Goal: Communication & Community: Answer question/provide support

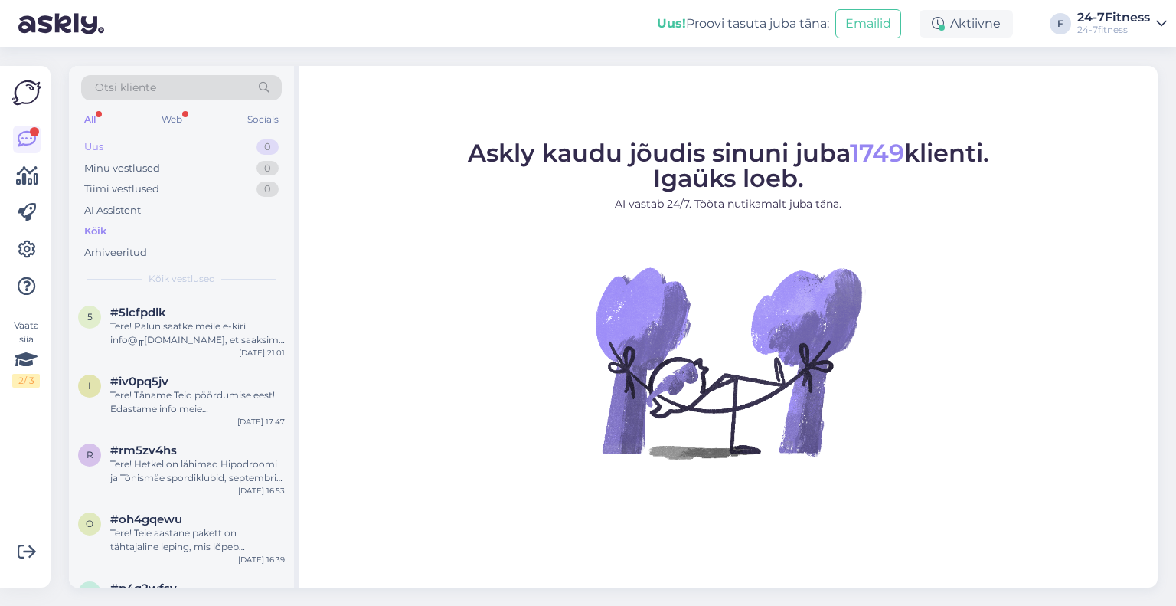
click at [132, 154] on div "Uus 0" at bounding box center [181, 146] width 201 height 21
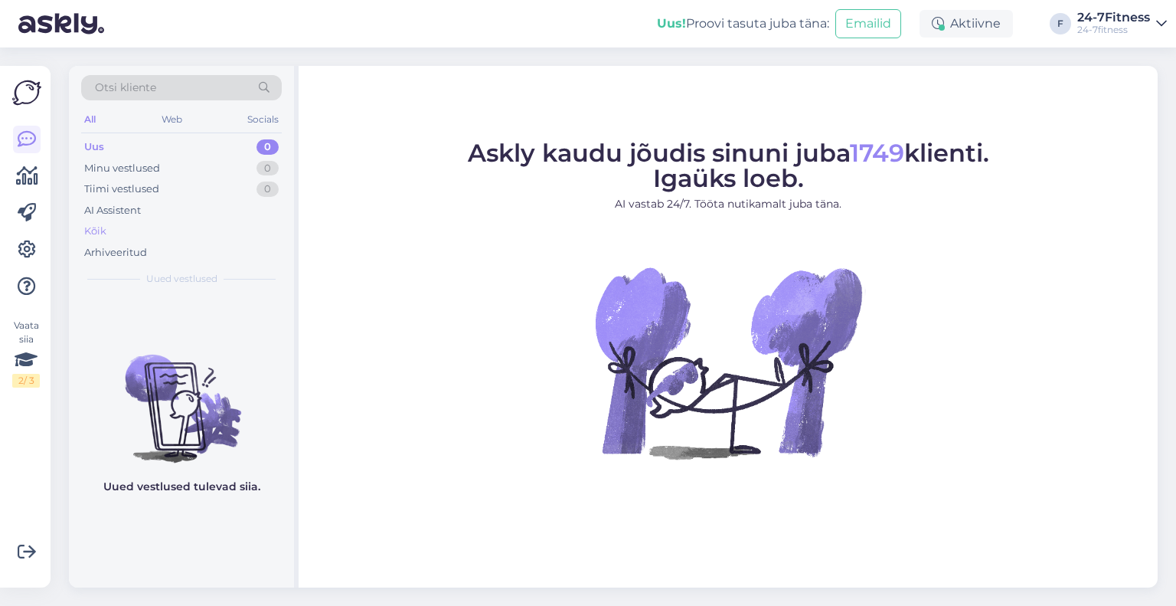
click at [130, 221] on div "Kõik" at bounding box center [181, 231] width 201 height 21
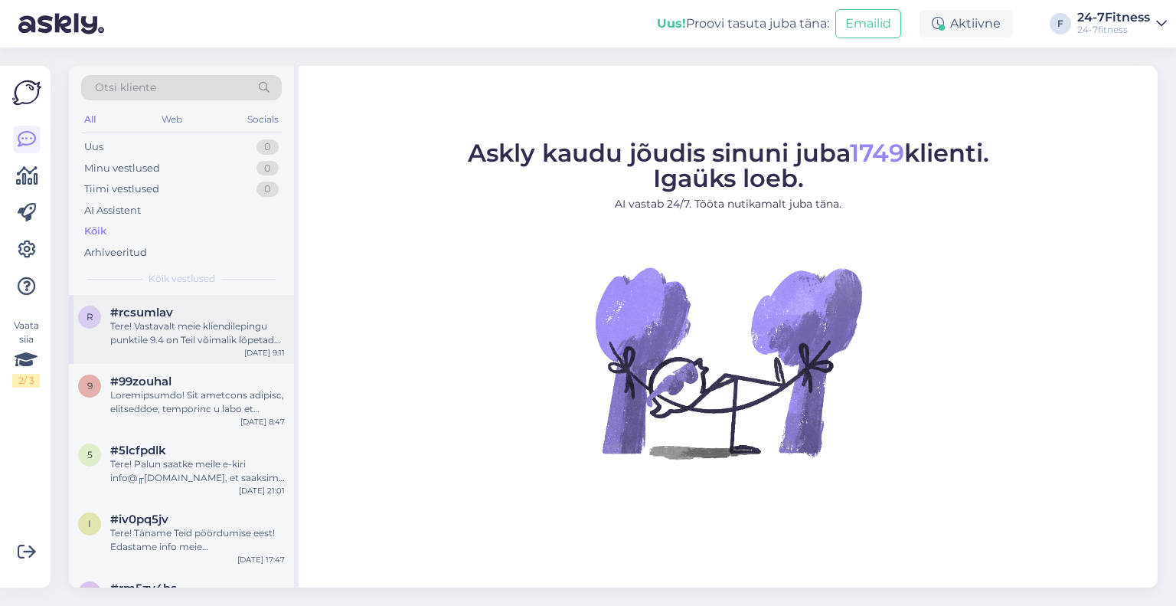
click at [169, 330] on div "Tere! Vastavalt meie kliendilepingu punktile 9.4 on Teil võimalik lõpetada enne…" at bounding box center [197, 333] width 175 height 28
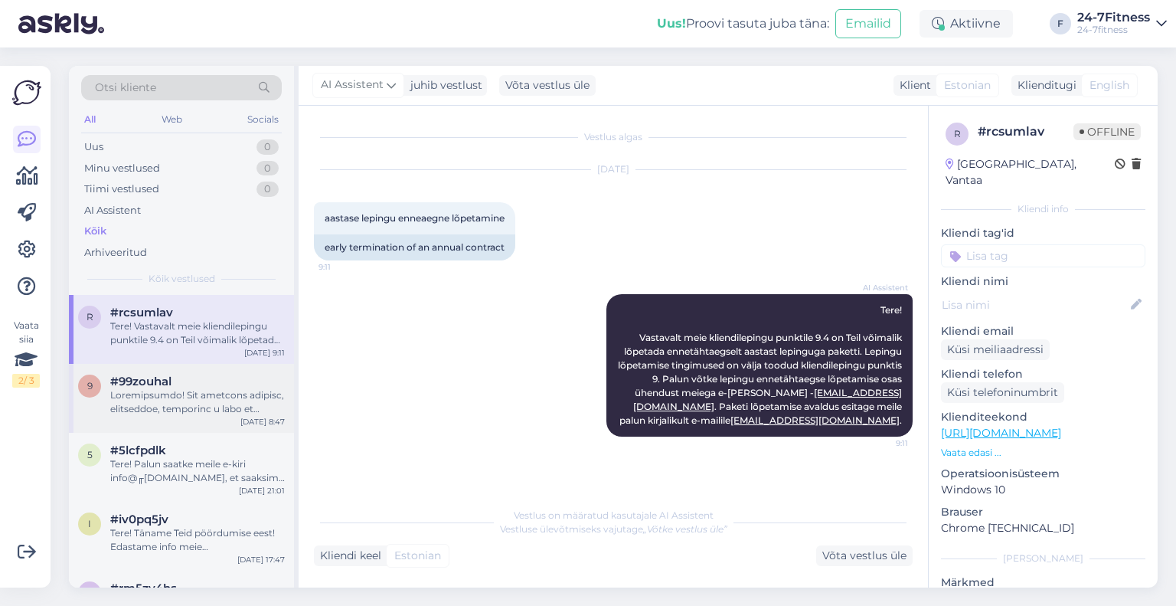
click at [182, 397] on div at bounding box center [197, 402] width 175 height 28
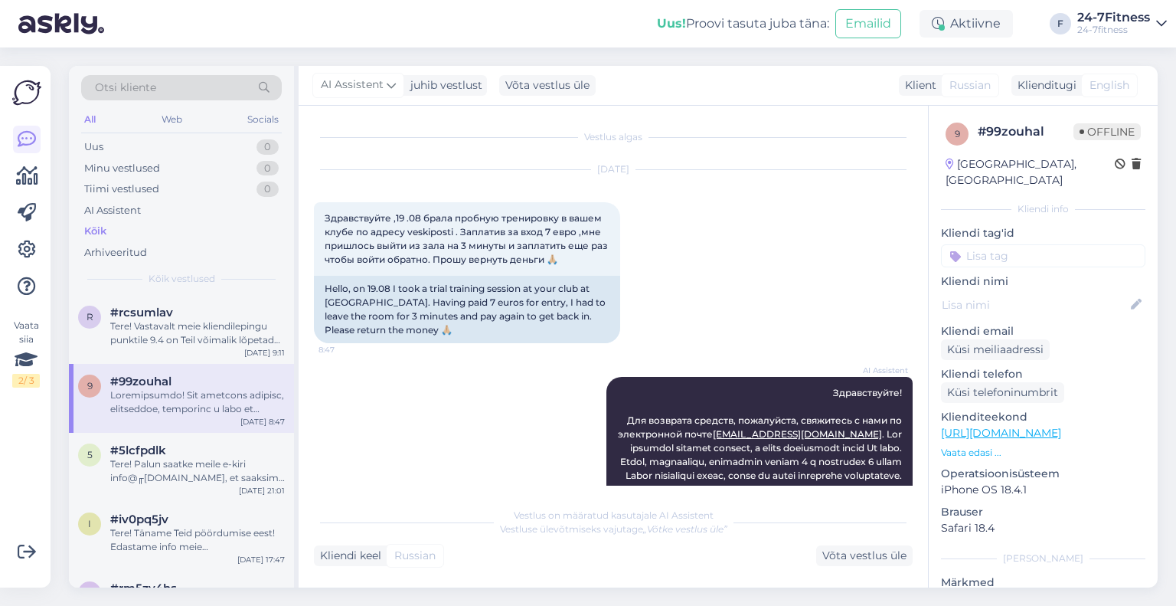
scroll to position [230, 0]
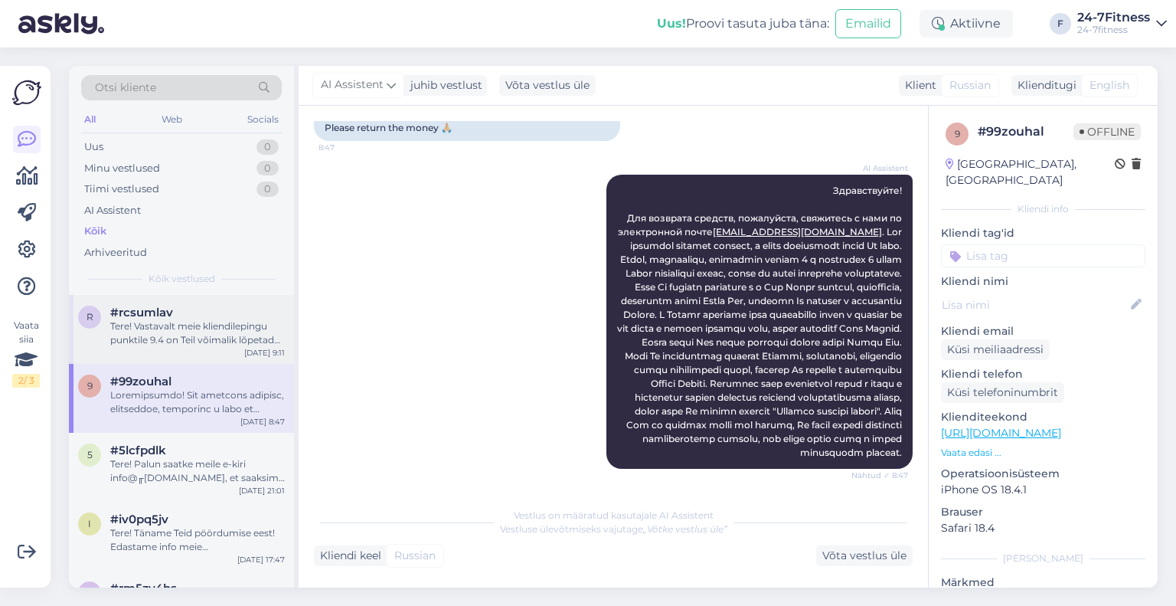
click at [149, 316] on span "#rcsumlav" at bounding box center [141, 313] width 63 height 14
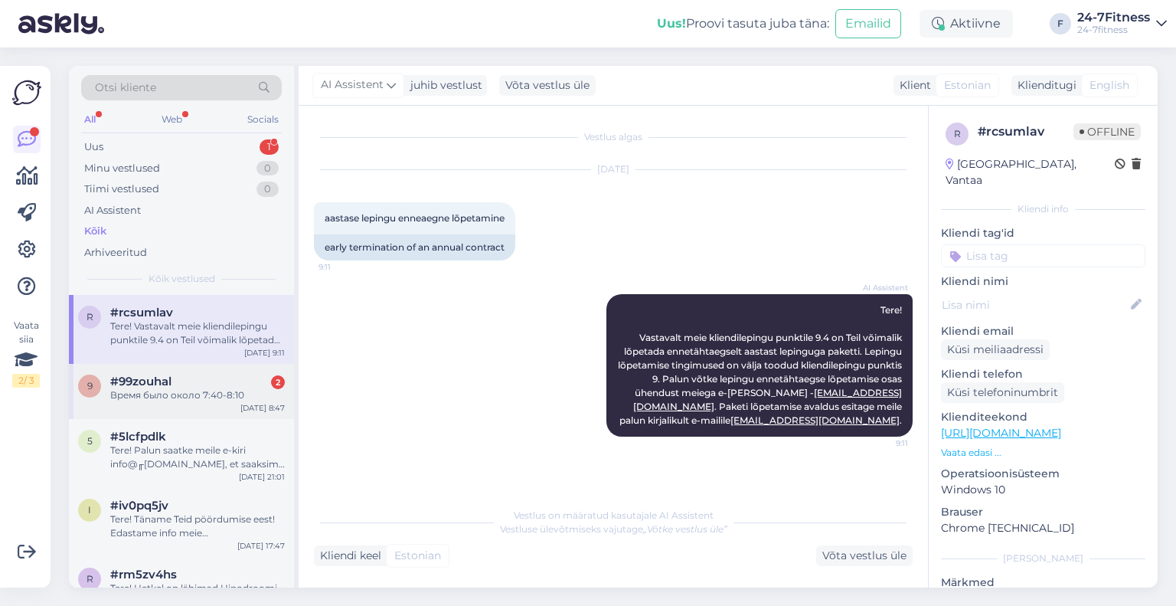
click at [177, 387] on div "#99zouhal 2" at bounding box center [197, 382] width 175 height 14
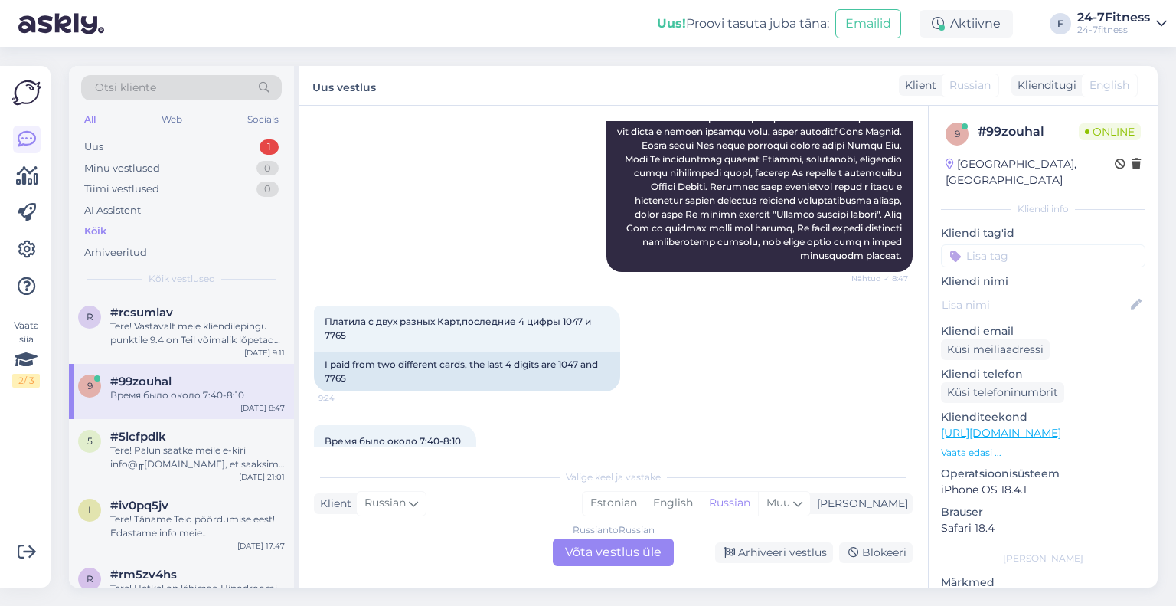
scroll to position [479, 0]
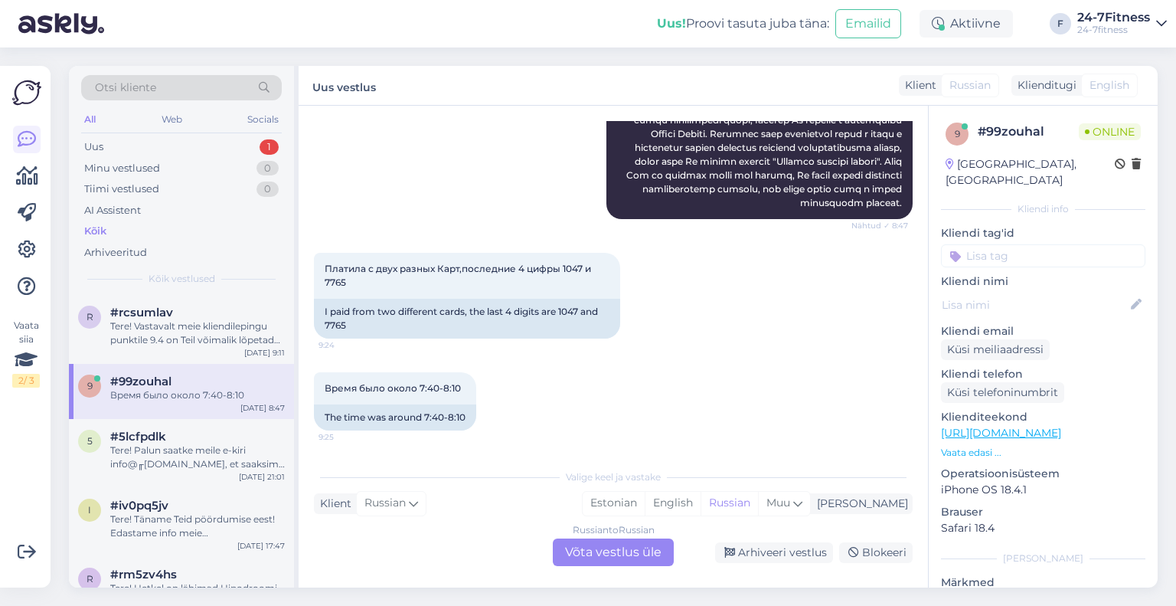
click at [622, 557] on div "Russian to Russian Võta vestlus üle" at bounding box center [613, 552] width 121 height 28
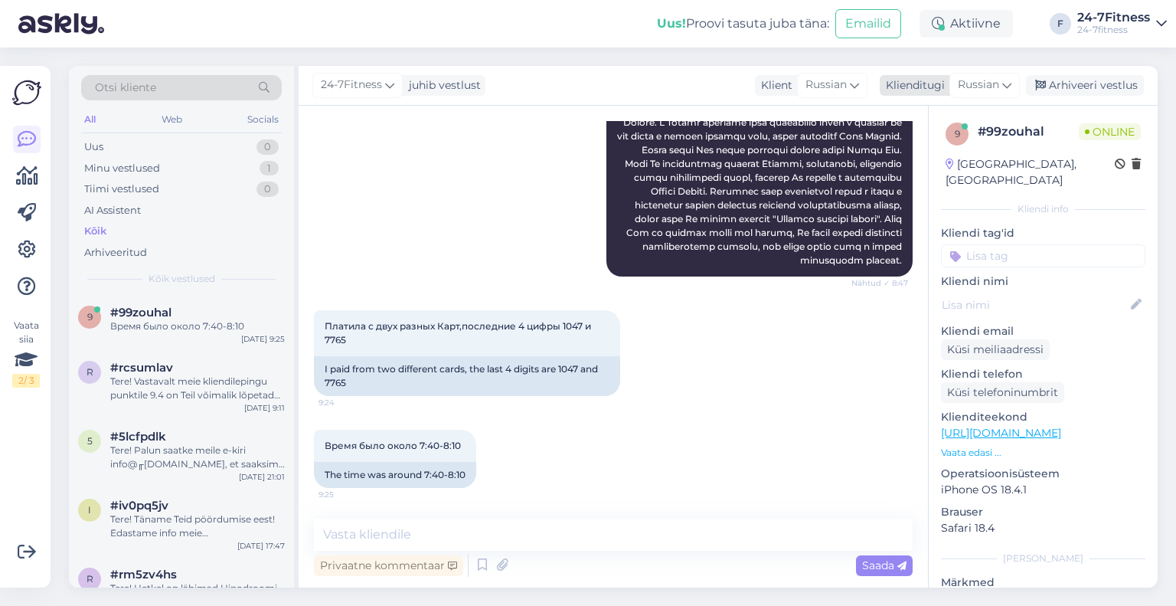
click at [989, 82] on span "Russian" at bounding box center [978, 85] width 41 height 17
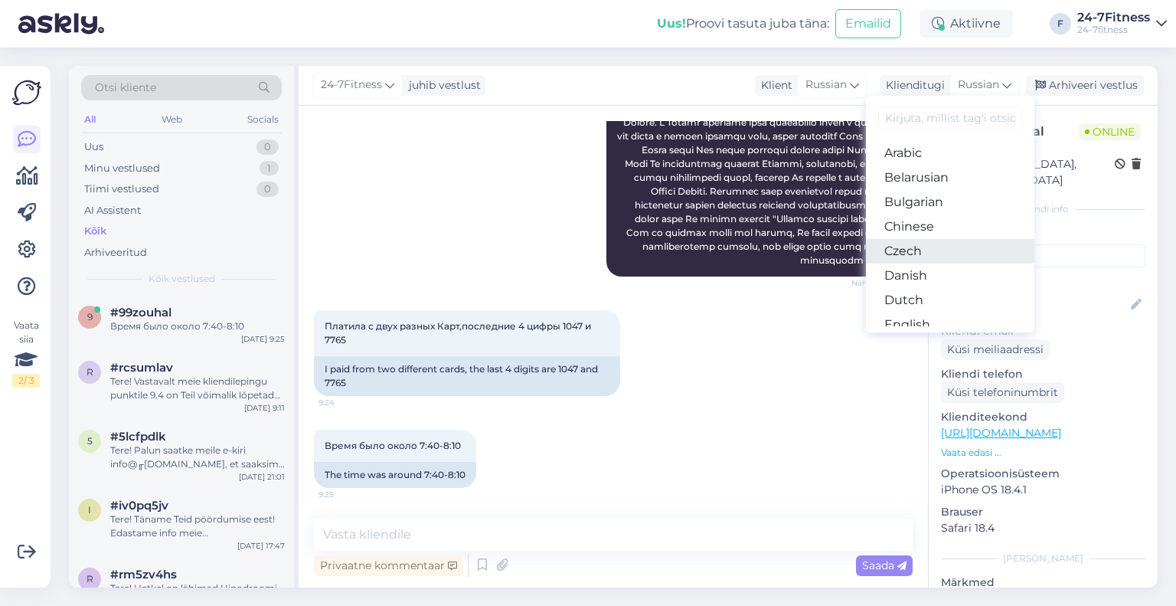
scroll to position [153, 0]
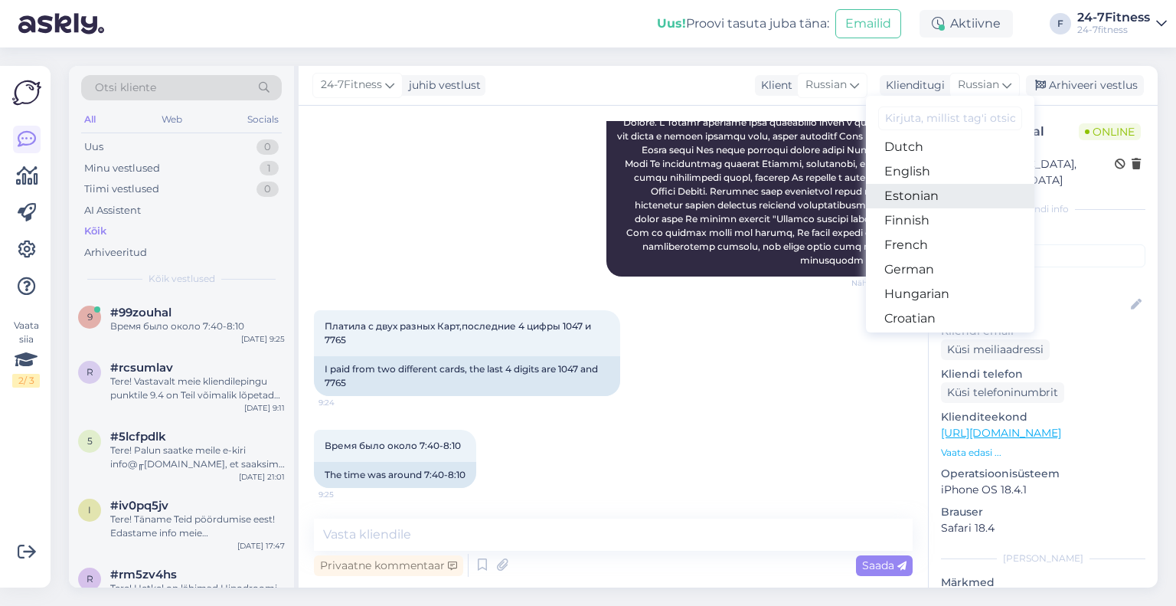
click at [924, 198] on link "Estonian" at bounding box center [950, 196] width 168 height 25
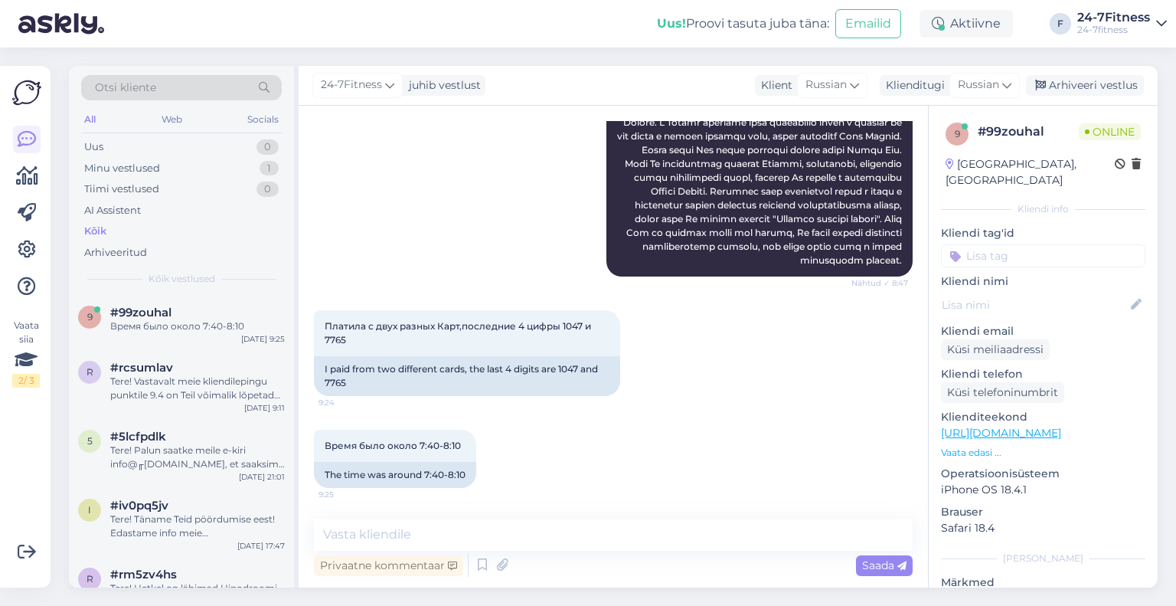
scroll to position [429, 0]
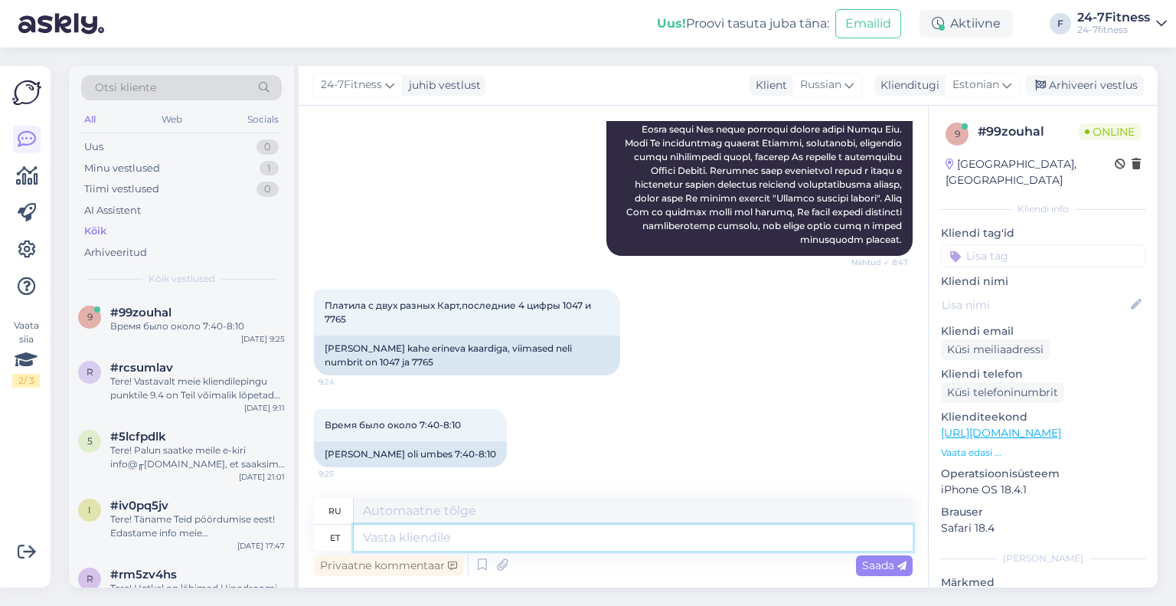
click at [412, 538] on textarea at bounding box center [633, 538] width 559 height 26
type textarea "[PERSON_NAME]"
type textarea "Пожалуйста"
type textarea "Palun võtke m"
type textarea "Пожалуйста, возьмите"
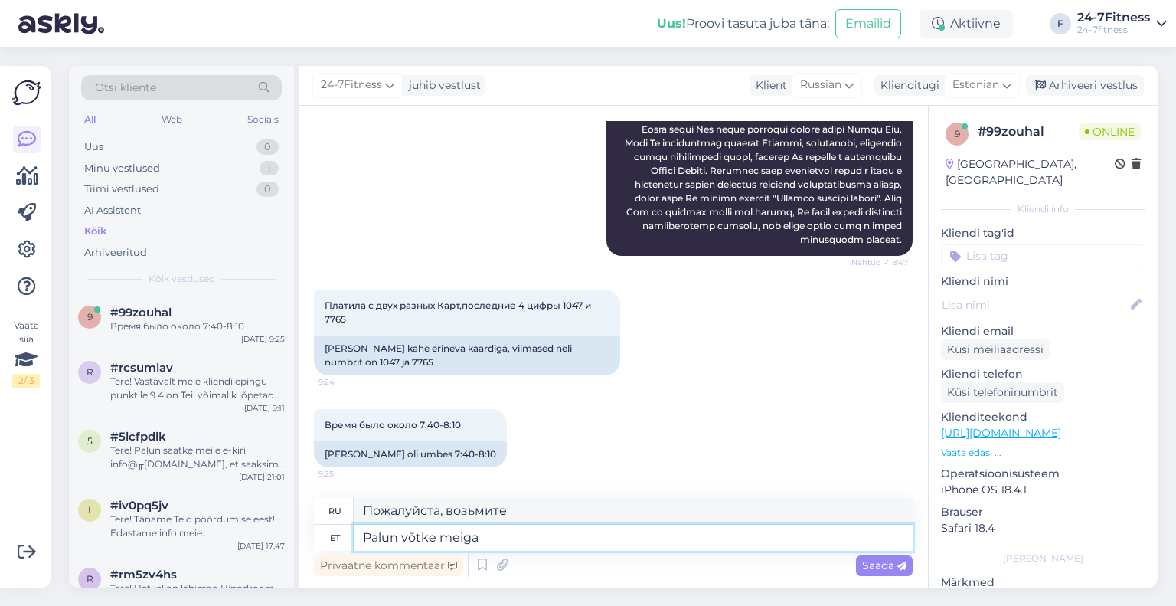
type textarea "Palun võtke meiga e"
type textarea "Пожалуйста, свяжитесь с нами."
type textarea "Palun võtke meiega e-maili"
type textarea "Пожалуйста, свяжитесь с нами по электронной почте."
type textarea "Palun võtke meiega e-[PERSON_NAME] ühendust tagastuse osa"
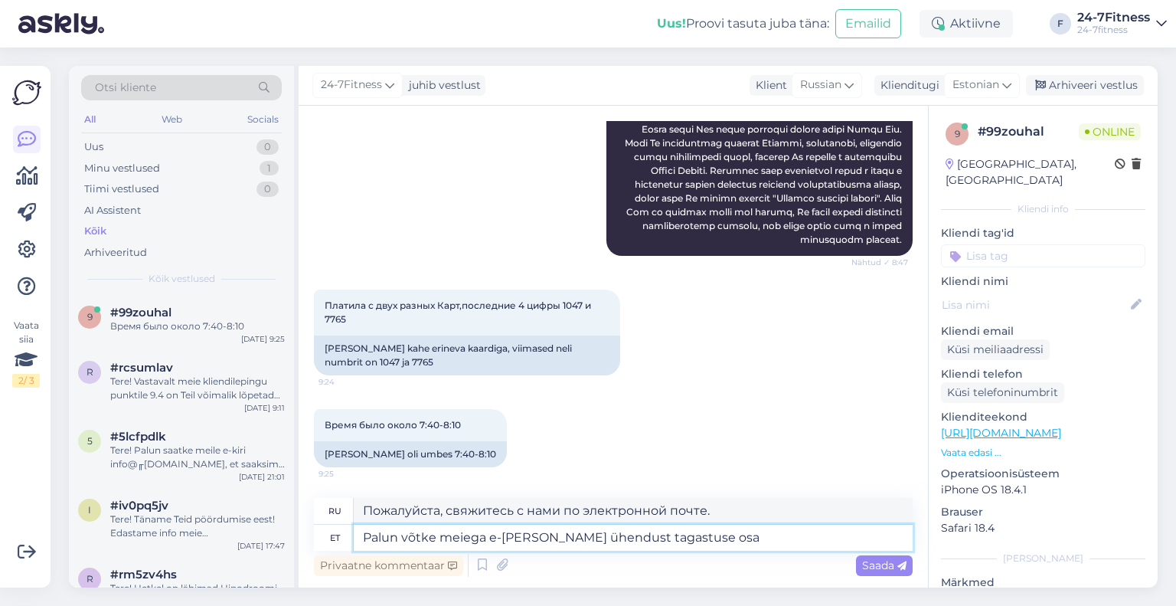
type textarea "Для возврата товара свяжитесь с нами по электронной почте."
type textarea "Palun võtke meiega e-[PERSON_NAME] ühendust tagastuse osas."
type textarea "По вопросам возврата товара свяжитесь с нами по электронной почте."
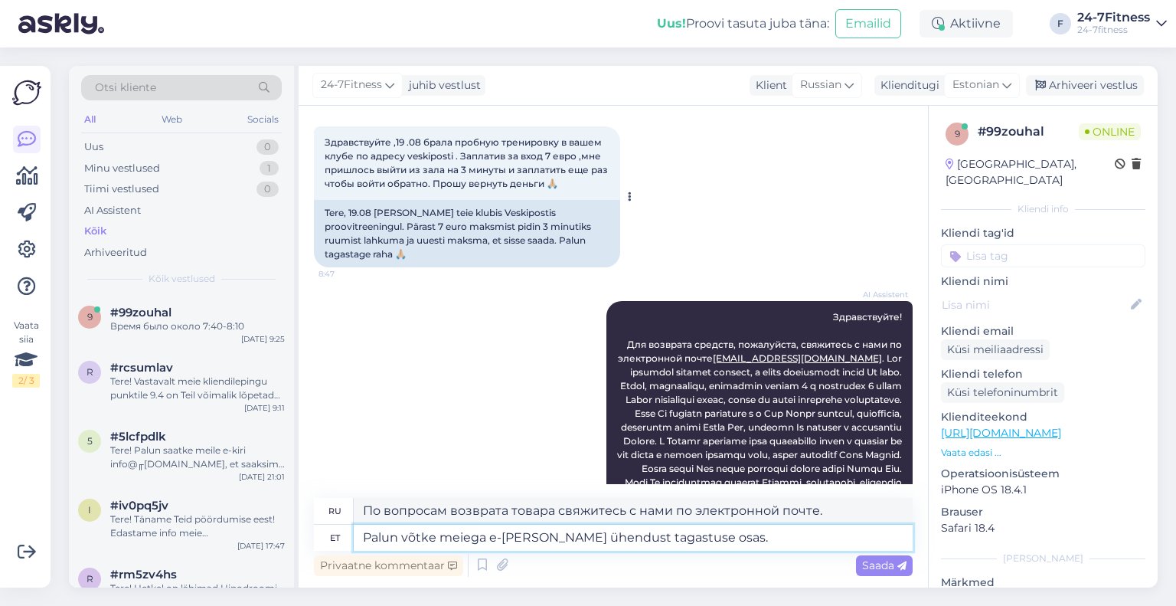
scroll to position [77, 0]
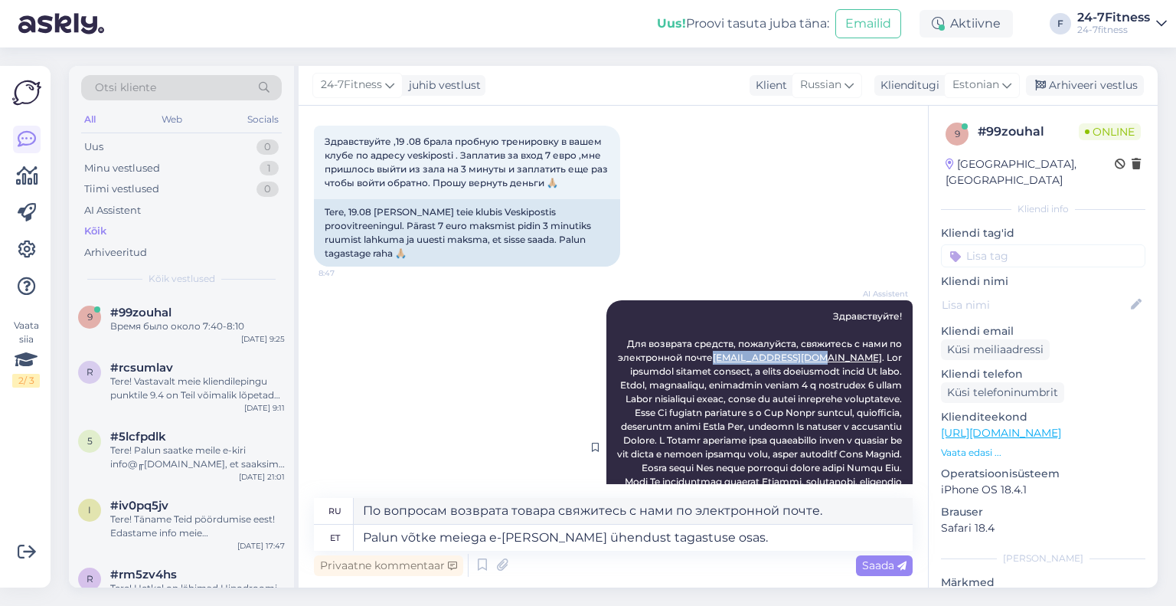
drag, startPoint x: 817, startPoint y: 342, endPoint x: 722, endPoint y: 342, distance: 95.0
click at [722, 342] on span "Здравствуйте! Для возврата средств, пожалуйста, свяжитесь с нами по электронной…" at bounding box center [760, 446] width 287 height 273
copy span "[EMAIL_ADDRESS][DOMAIN_NAME]"
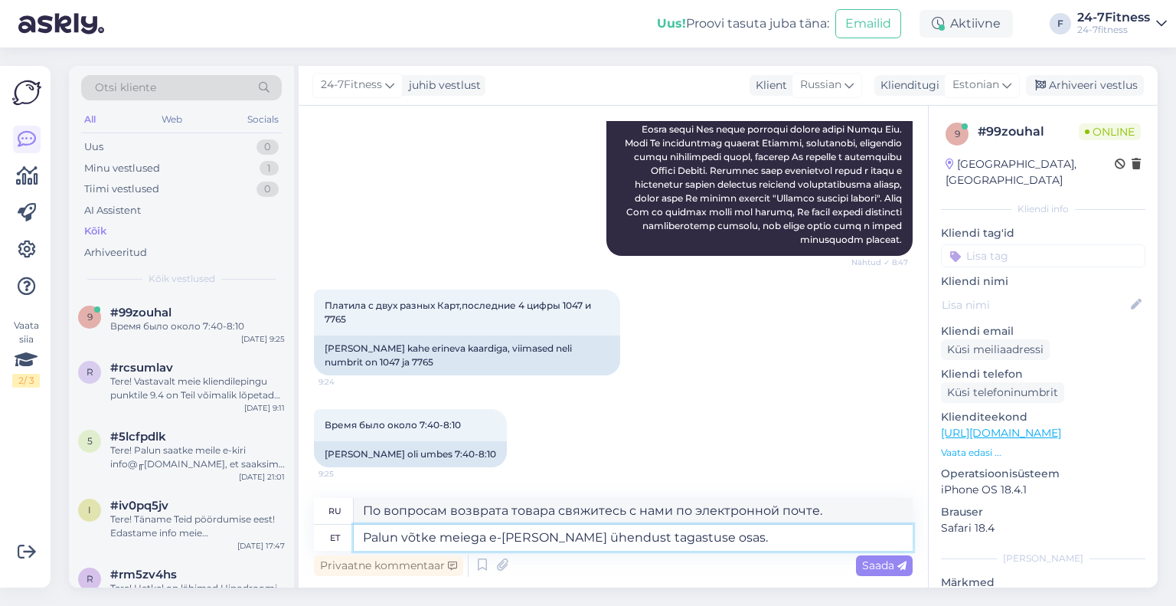
click at [751, 535] on textarea "Palun võtke meiega e-[PERSON_NAME] ühendust tagastuse osas." at bounding box center [633, 538] width 559 height 26
click at [535, 538] on textarea "Palun võtke meiega e-[PERSON_NAME] ühendust tagastuse osas." at bounding box center [633, 538] width 559 height 26
paste textarea "[EMAIL_ADDRESS][DOMAIN_NAME]"
type textarea "Palun võtke meiega e-maili [EMAIL_ADDRESS][DOMAIN_NAME] teel ühendust tagastuse…"
type textarea "По вопросам возврата товара свяжитесь с нами по электронной почте [EMAIL_ADDRES…"
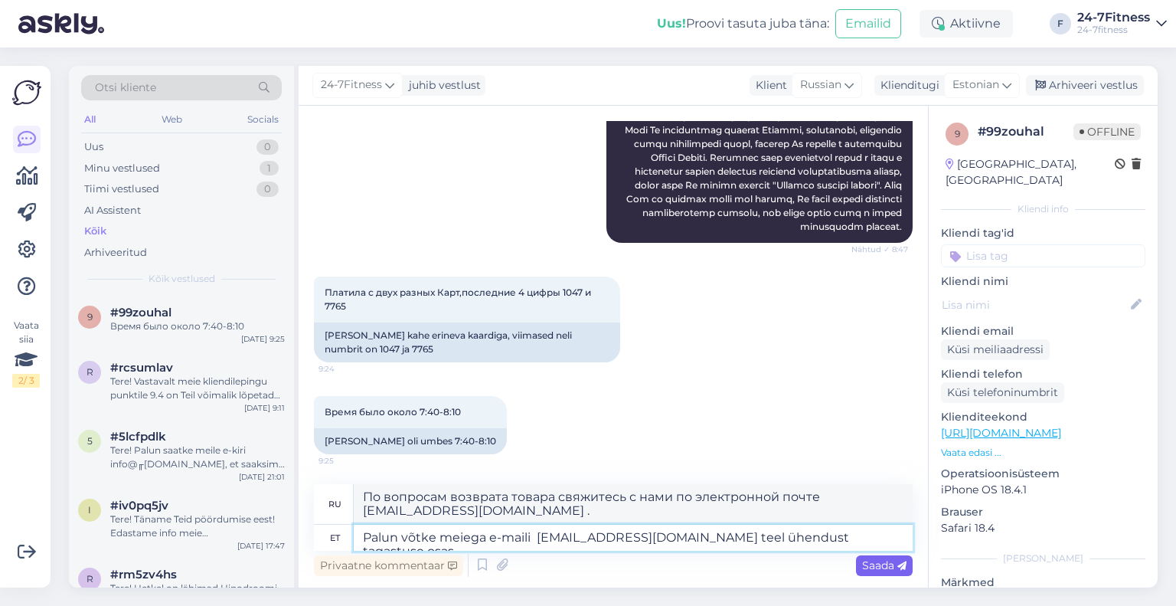
type textarea "Palun võtke meiega e-maili [EMAIL_ADDRESS][DOMAIN_NAME] teel ühendust tagastuse…"
click at [877, 561] on span "Saada" at bounding box center [884, 565] width 44 height 14
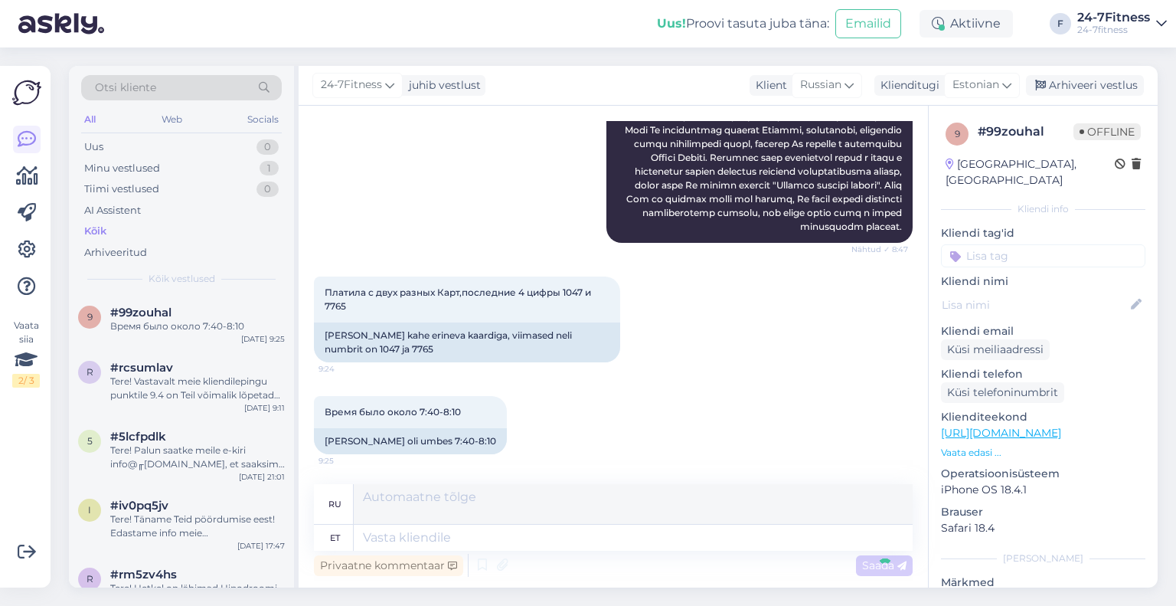
scroll to position [548, 0]
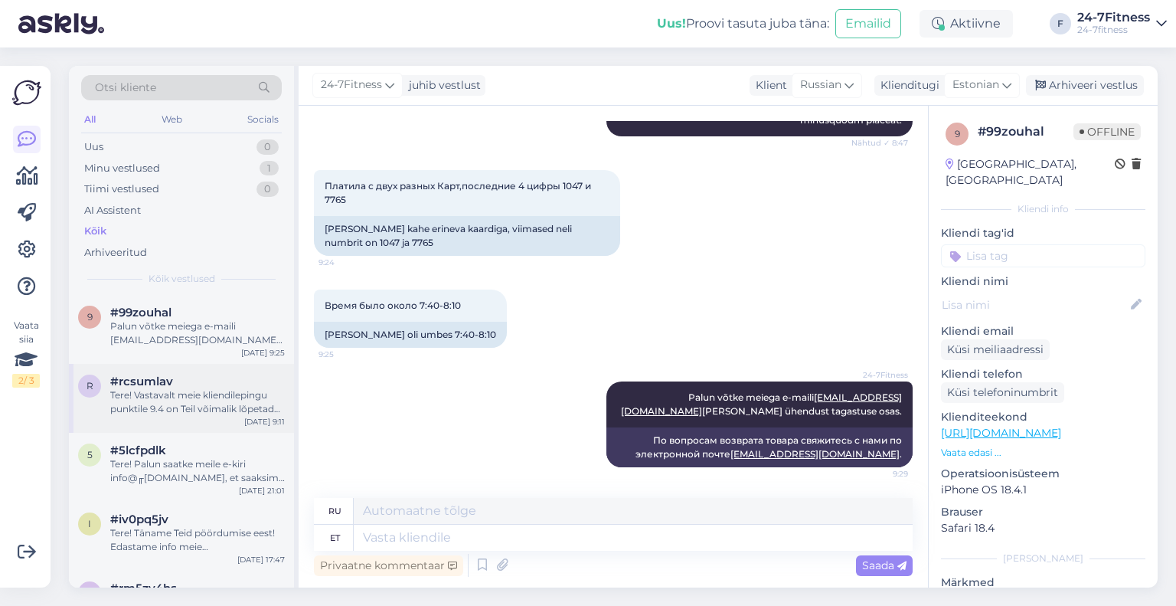
click at [184, 400] on div "Tere! Vastavalt meie kliendilepingu punktile 9.4 on Teil võimalik lõpetada enne…" at bounding box center [197, 402] width 175 height 28
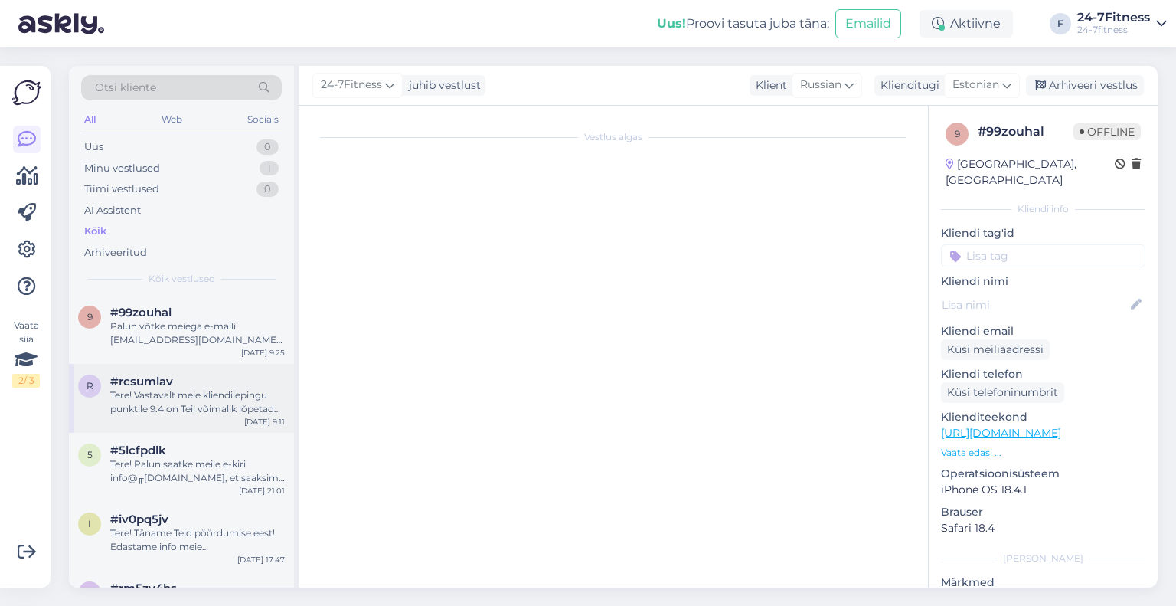
scroll to position [0, 0]
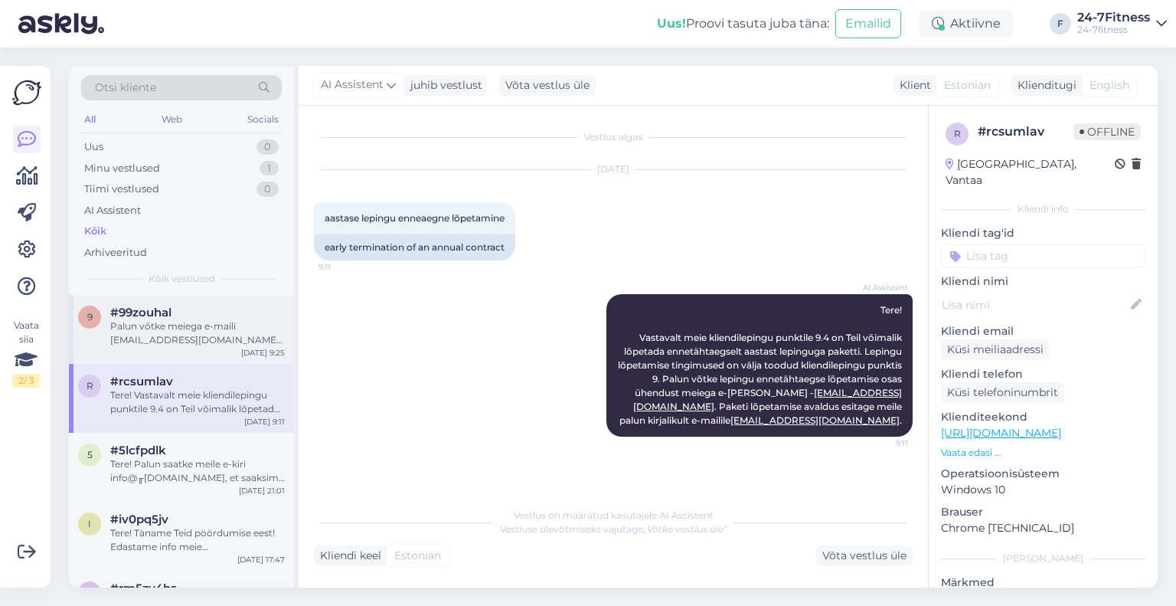
click at [155, 322] on div "Palun võtke meiega e-maili [EMAIL_ADDRESS][DOMAIN_NAME] teel ühendust tagastuse…" at bounding box center [197, 333] width 175 height 28
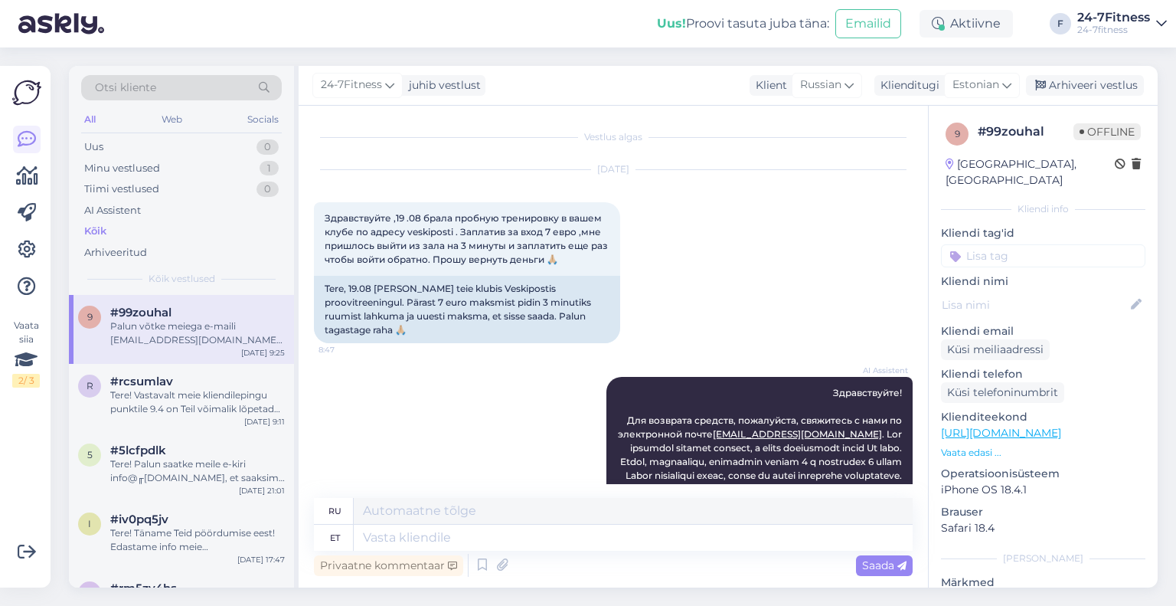
scroll to position [548, 0]
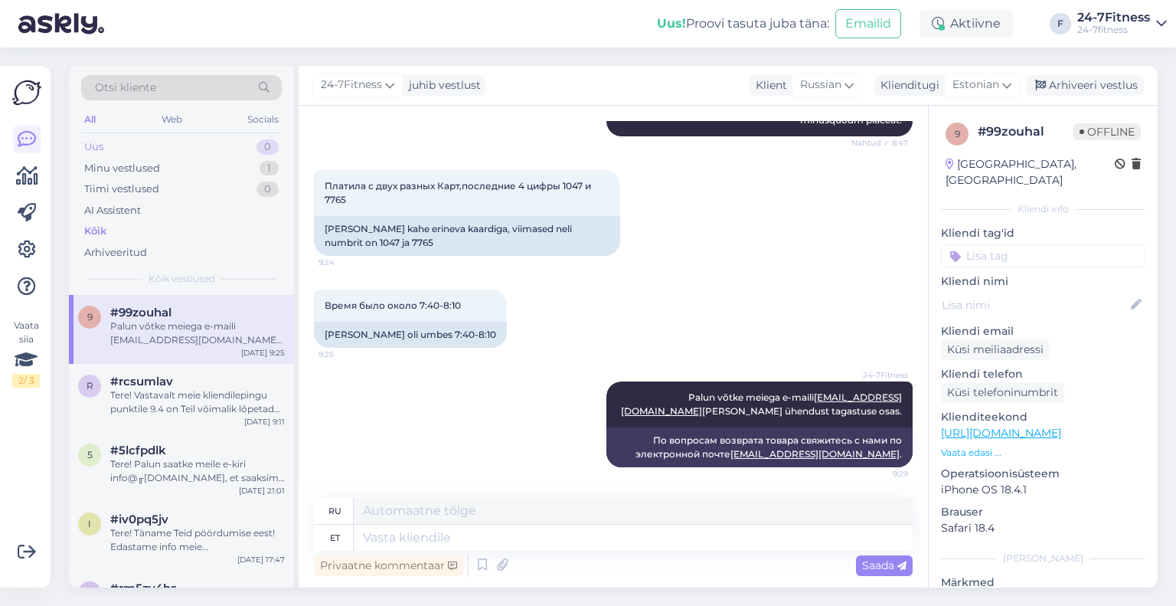
click at [106, 142] on div "Uus 0" at bounding box center [181, 146] width 201 height 21
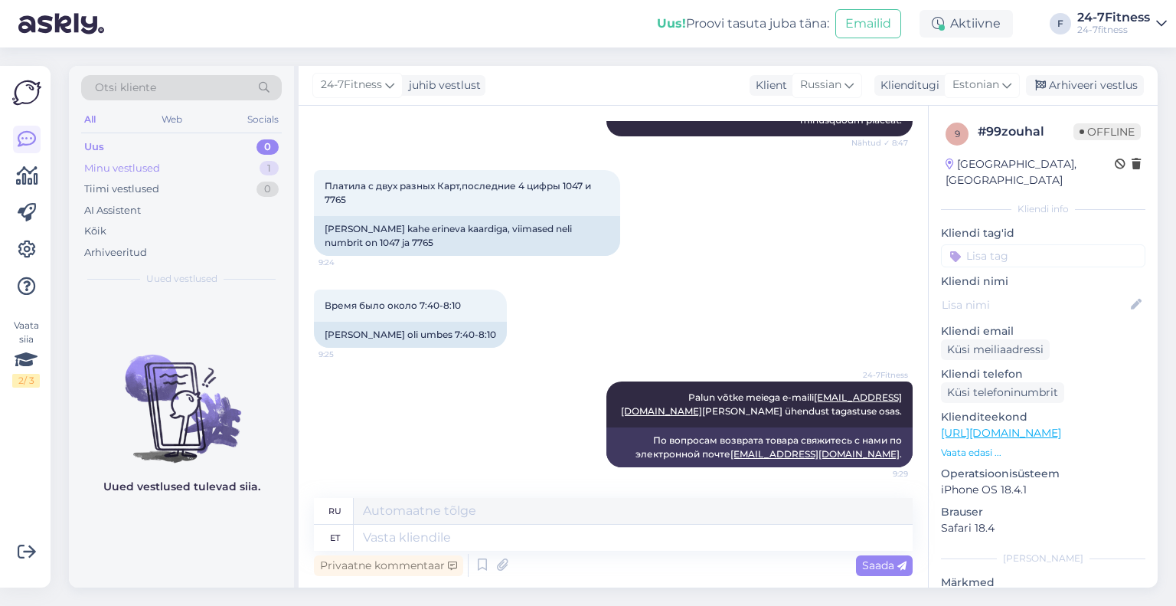
click at [117, 172] on div "Minu vestlused" at bounding box center [122, 168] width 76 height 15
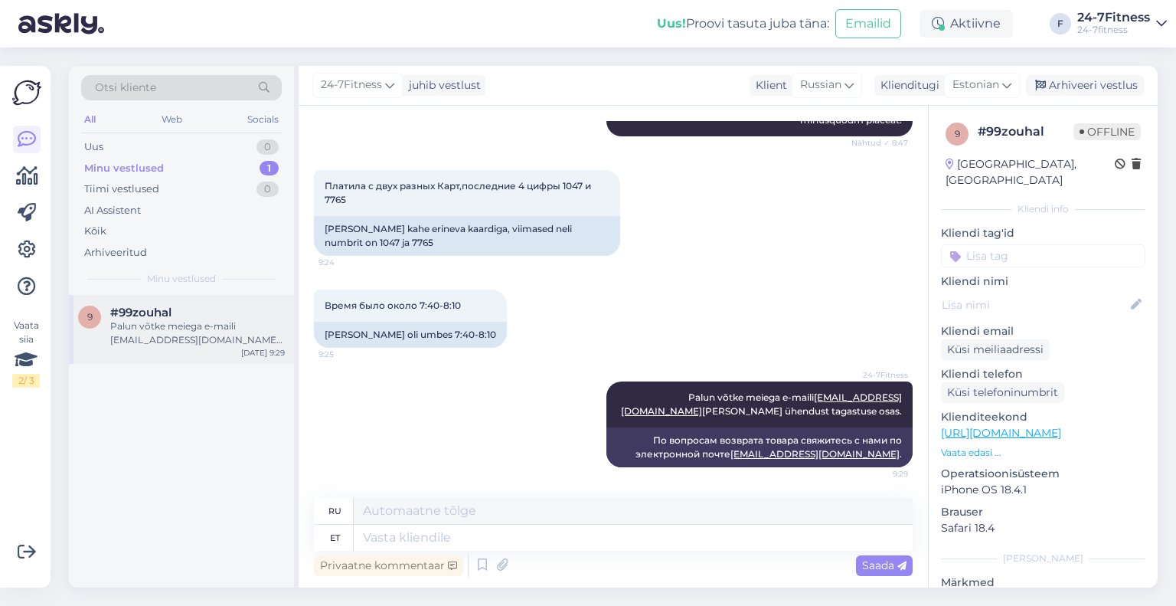
click at [164, 338] on div "Palun võtke meiega e-maili [EMAIL_ADDRESS][DOMAIN_NAME] teel ühendust tagastuse…" at bounding box center [197, 333] width 175 height 28
click at [165, 335] on div "Palun võtke meiega e-maili [EMAIL_ADDRESS][DOMAIN_NAME] teel ühendust tagastuse…" at bounding box center [197, 333] width 175 height 28
